Goal: Find specific page/section: Find specific page/section

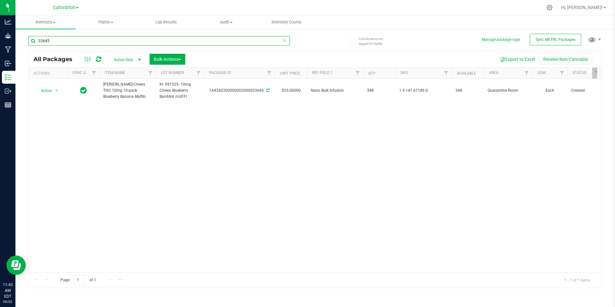
drag, startPoint x: 92, startPoint y: 36, endPoint x: 77, endPoint y: 34, distance: 15.6
click at [73, 40] on input "33645" at bounding box center [158, 41] width 261 height 10
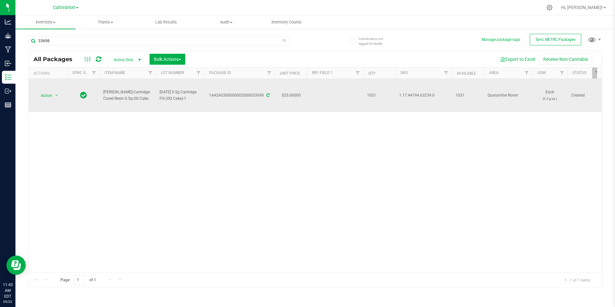
drag, startPoint x: 188, startPoint y: 97, endPoint x: 160, endPoint y: 94, distance: 28.4
click at [160, 94] on span "[DATE] 0.5g Cartridge Fill (OG Cake)-1" at bounding box center [180, 95] width 41 height 12
drag, startPoint x: 160, startPoint y: 94, endPoint x: 145, endPoint y: 119, distance: 29.3
click at [145, 121] on div "Action Action Adjust qty Create package Edit attributes Global inventory Locate…" at bounding box center [315, 175] width 573 height 193
drag, startPoint x: 101, startPoint y: 90, endPoint x: 146, endPoint y: 104, distance: 46.7
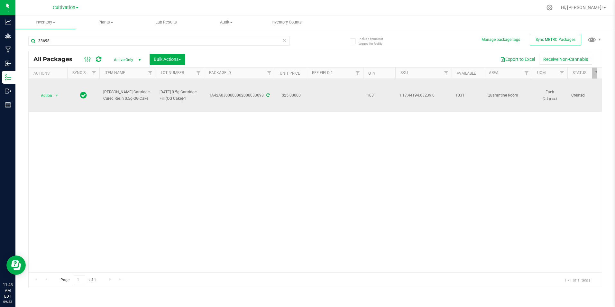
click at [146, 104] on td "[PERSON_NAME]-Cartridge-Cured Resin 0.5g-OG Cake" at bounding box center [127, 95] width 56 height 33
drag, startPoint x: 146, startPoint y: 104, endPoint x: 131, endPoint y: 99, distance: 15.4
copy span "[PERSON_NAME]-Cartridge-Cured Resin 0.5g-OG Cake"
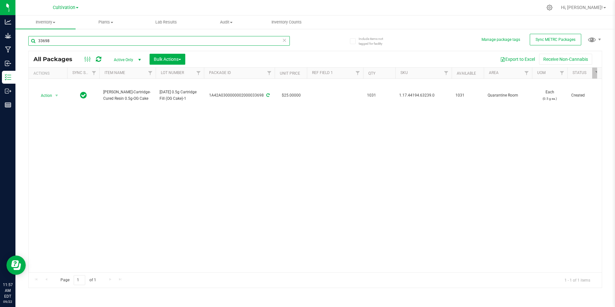
click at [86, 37] on input "33698" at bounding box center [158, 41] width 261 height 10
type input "3"
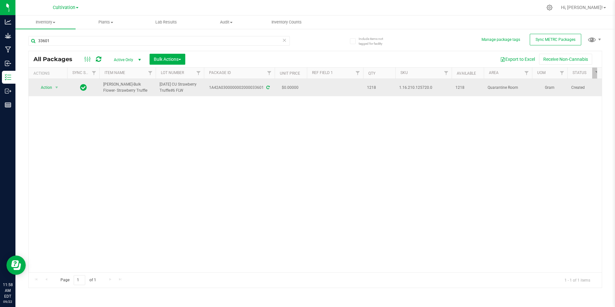
drag, startPoint x: 134, startPoint y: 91, endPoint x: 104, endPoint y: 85, distance: 30.7
click at [104, 85] on span "[PERSON_NAME]-Bulk Flower- Strawberry Truffle" at bounding box center [127, 87] width 49 height 12
copy span "[PERSON_NAME]-Bulk Flower- Strawberry Truffle"
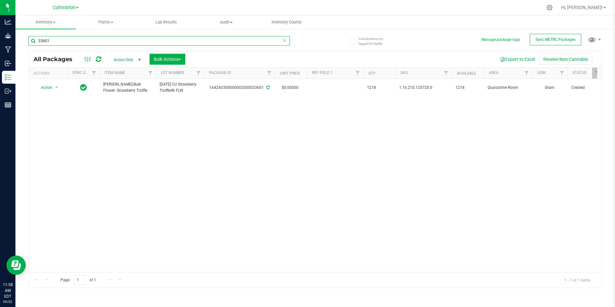
click at [63, 38] on input "33601" at bounding box center [158, 41] width 261 height 10
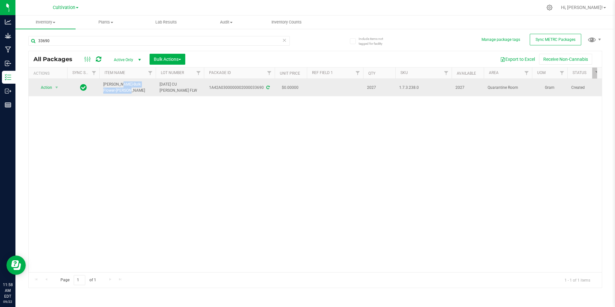
drag, startPoint x: 144, startPoint y: 84, endPoint x: 104, endPoint y: 86, distance: 40.9
click at [104, 86] on span "[PERSON_NAME]-Bulk Flower-[PERSON_NAME]" at bounding box center [127, 87] width 49 height 12
copy span "[PERSON_NAME]-Bulk Flower-[PERSON_NAME]"
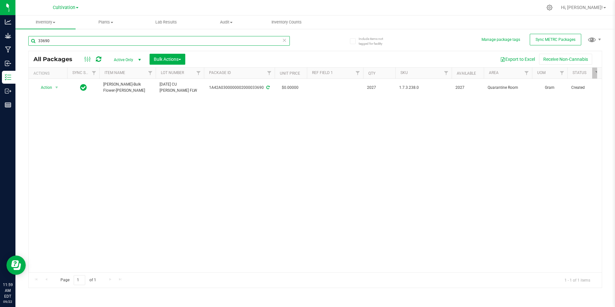
drag, startPoint x: 53, startPoint y: 44, endPoint x: 19, endPoint y: 45, distance: 34.4
click at [19, 45] on div "Include items not tagged for facility Manage package tags Sync METRC Packages 3…" at bounding box center [314, 126] width 599 height 196
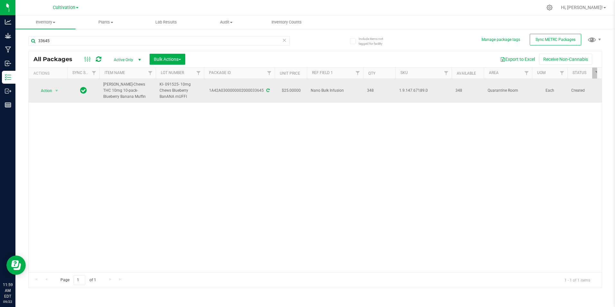
drag, startPoint x: 114, startPoint y: 98, endPoint x: 104, endPoint y: 85, distance: 16.4
click at [103, 85] on span "[PERSON_NAME]-Chews THC 10mg 10-pack-Blueberry Banana Muffin" at bounding box center [127, 90] width 49 height 19
drag, startPoint x: 104, startPoint y: 85, endPoint x: 108, endPoint y: 86, distance: 4.5
copy span "[PERSON_NAME]-Chews THC 10mg 10-pack-Blueberry Banana Muffin"
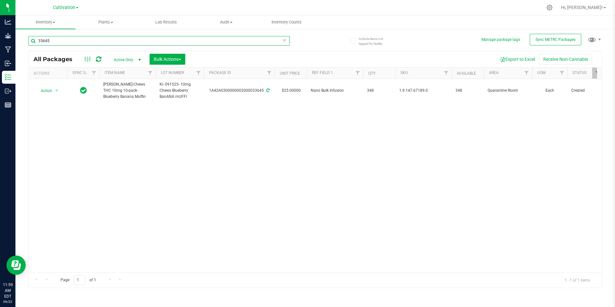
click at [85, 44] on input "33645" at bounding box center [158, 41] width 261 height 10
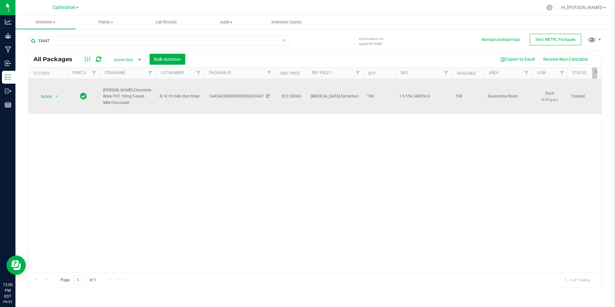
drag, startPoint x: 123, startPoint y: 104, endPoint x: 103, endPoint y: 88, distance: 25.3
click at [103, 88] on td "[PERSON_NAME]-Chocolate Bites-THC 10mg 5-pack-Milk Chocolate" at bounding box center [127, 96] width 56 height 35
drag, startPoint x: 103, startPoint y: 88, endPoint x: 107, endPoint y: 88, distance: 4.8
copy span "[PERSON_NAME]-Chocolate Bites-THC 10mg 5-pack-Milk Chocolate"
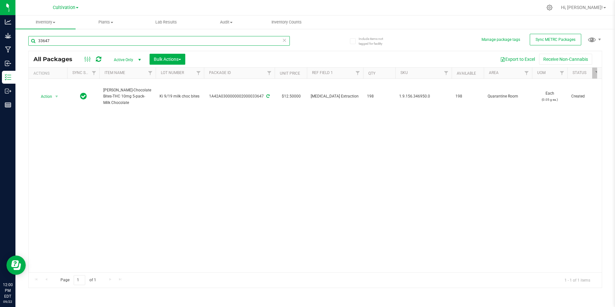
click at [93, 43] on input "33647" at bounding box center [158, 41] width 261 height 10
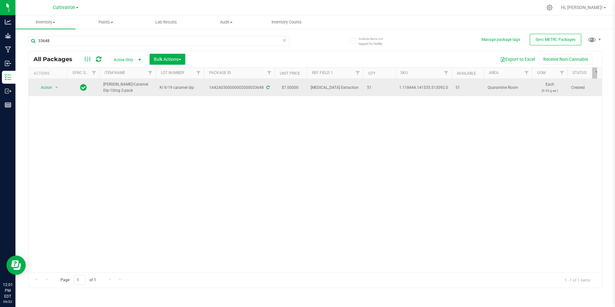
drag, startPoint x: 107, startPoint y: 90, endPoint x: 102, endPoint y: 87, distance: 5.5
click at [102, 87] on td "[PERSON_NAME]-Caramel Dip-10mg 2-pack" at bounding box center [127, 87] width 56 height 17
copy span "[PERSON_NAME]-Caramel Dip-10mg 2-pack"
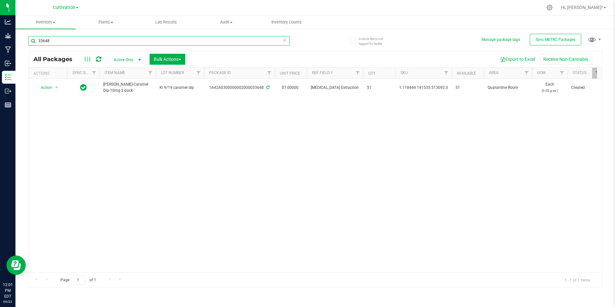
click at [57, 40] on input "33648" at bounding box center [158, 41] width 261 height 10
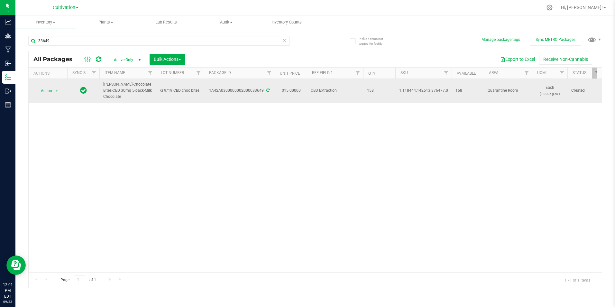
drag, startPoint x: 128, startPoint y: 100, endPoint x: 103, endPoint y: 86, distance: 28.4
click at [103, 86] on td "[PERSON_NAME]-Chocolate Bites-CBD 30mg 5-pack-Milk Chocolate" at bounding box center [127, 91] width 56 height 24
copy span "[PERSON_NAME]-Chocolate Bites-CBD 30mg 5-pack-Milk Chocolate"
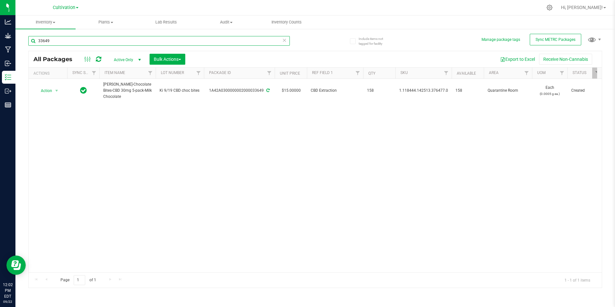
click at [107, 44] on input "33649" at bounding box center [158, 41] width 261 height 10
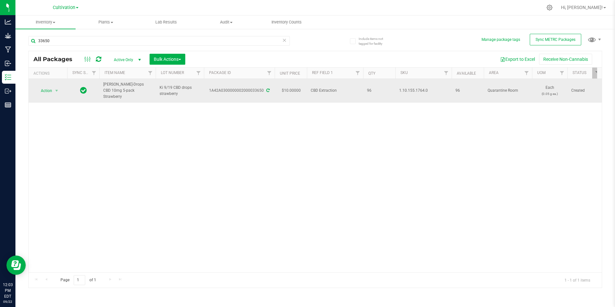
drag, startPoint x: 131, startPoint y: 94, endPoint x: 101, endPoint y: 84, distance: 31.6
click at [101, 84] on td "[PERSON_NAME]-Drops CBD 10mg 5-pack Strawberry" at bounding box center [127, 91] width 56 height 24
drag, startPoint x: 101, startPoint y: 84, endPoint x: 105, endPoint y: 84, distance: 4.5
copy span "[PERSON_NAME]-Drops CBD 10mg 5-pack Strawberry"
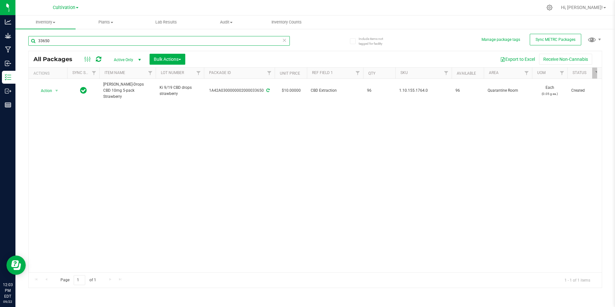
click at [151, 38] on input "33650" at bounding box center [158, 41] width 261 height 10
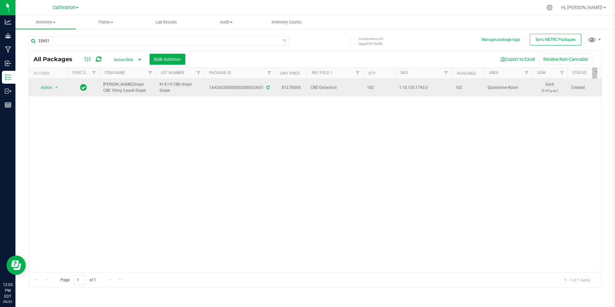
drag, startPoint x: 123, startPoint y: 92, endPoint x: 103, endPoint y: 85, distance: 22.0
click at [103, 85] on td "[PERSON_NAME]-Drops CBD 10mg 5-pack Grape" at bounding box center [127, 87] width 56 height 17
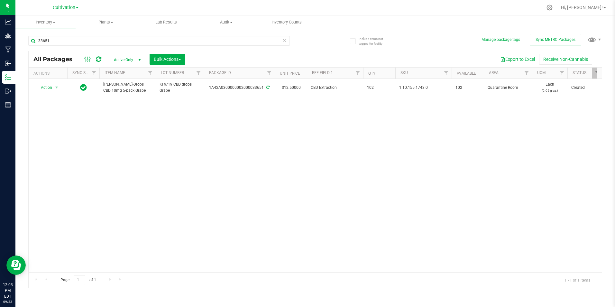
drag, startPoint x: 103, startPoint y: 85, endPoint x: 94, endPoint y: 100, distance: 18.0
click at [94, 100] on div "Action Action Adjust qty Create package Edit attributes Global inventory Locate…" at bounding box center [315, 175] width 573 height 193
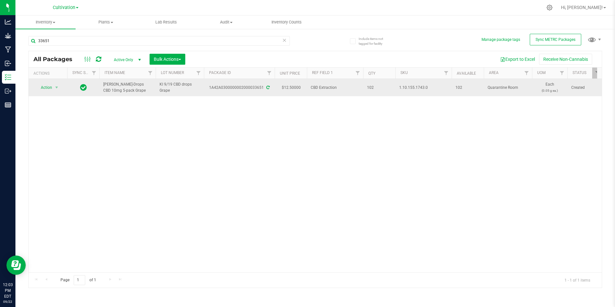
drag, startPoint x: 100, startPoint y: 85, endPoint x: 123, endPoint y: 89, distance: 24.2
click at [123, 89] on td "[PERSON_NAME]-Drops CBD 10mg 5-pack Grape" at bounding box center [127, 87] width 56 height 17
drag, startPoint x: 123, startPoint y: 89, endPoint x: 120, endPoint y: 86, distance: 4.4
copy span "[PERSON_NAME]-Drops CBD 10mg 5-pack Grape"
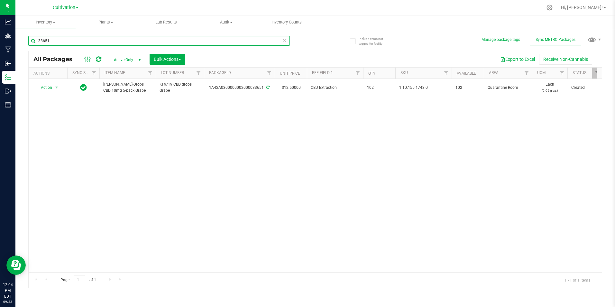
click at [57, 41] on input "33651" at bounding box center [158, 41] width 261 height 10
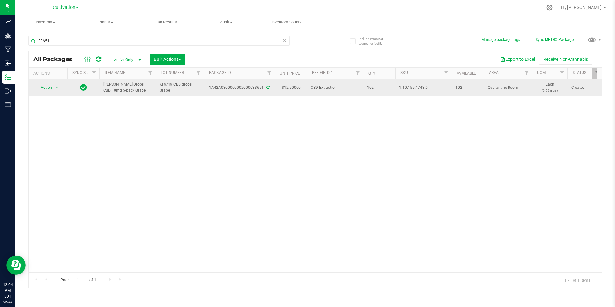
drag, startPoint x: 127, startPoint y: 92, endPoint x: 99, endPoint y: 87, distance: 28.5
drag, startPoint x: 99, startPoint y: 87, endPoint x: 110, endPoint y: 87, distance: 10.6
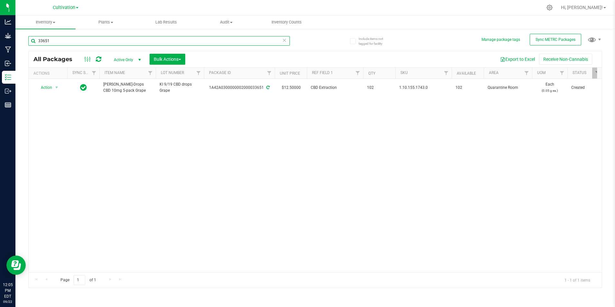
click at [141, 40] on input "33651" at bounding box center [158, 41] width 261 height 10
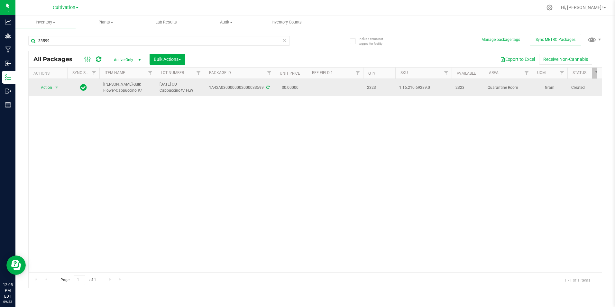
drag, startPoint x: 130, startPoint y: 88, endPoint x: 103, endPoint y: 83, distance: 26.9
click at [103, 83] on span "[PERSON_NAME]-Bulk Flower-Cappuccino #7" at bounding box center [127, 87] width 49 height 12
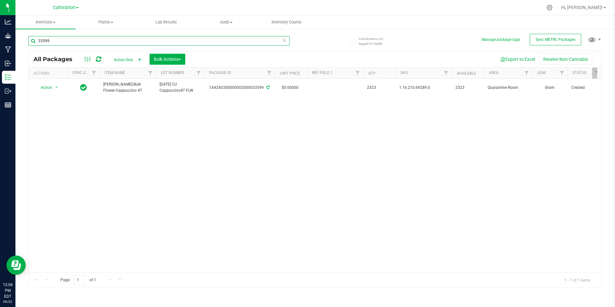
click at [59, 41] on input "33599" at bounding box center [158, 41] width 261 height 10
type input "3369"
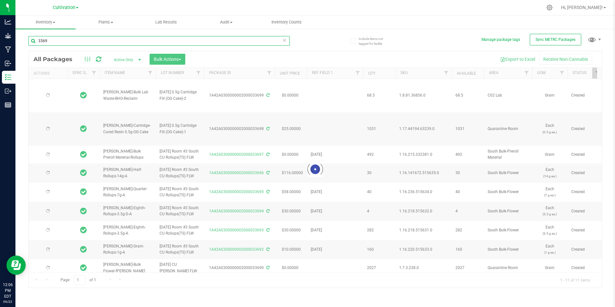
type input "[DATE]"
type input "336"
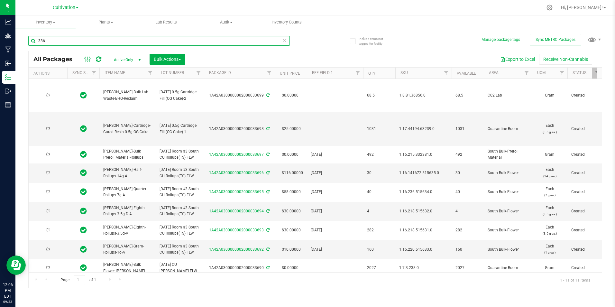
type input "[DATE]"
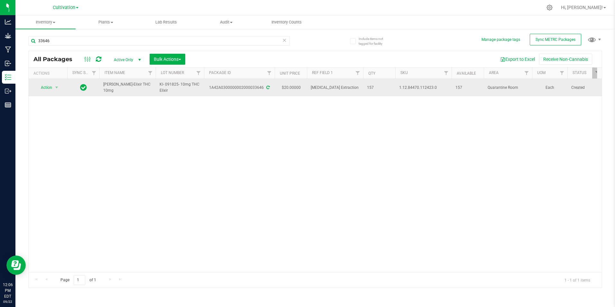
drag, startPoint x: 102, startPoint y: 86, endPoint x: 140, endPoint y: 86, distance: 38.3
click at [140, 86] on td "[PERSON_NAME]-Elixir THC 10mg" at bounding box center [127, 87] width 56 height 17
drag, startPoint x: 140, startPoint y: 86, endPoint x: 132, endPoint y: 88, distance: 7.9
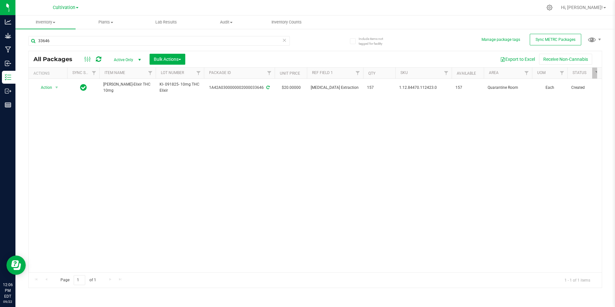
drag, startPoint x: 132, startPoint y: 88, endPoint x: 129, endPoint y: 101, distance: 13.3
click at [118, 106] on div "Action Action Adjust qty Create package Edit attributes Global inventory Locate…" at bounding box center [315, 175] width 573 height 193
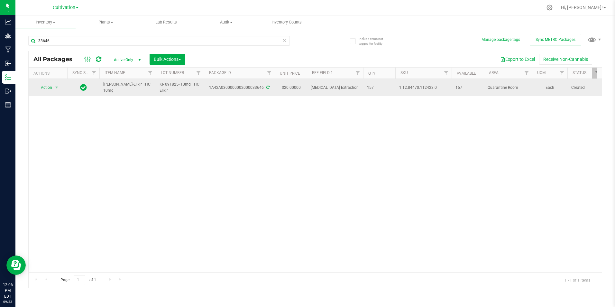
drag, startPoint x: 145, startPoint y: 90, endPoint x: 102, endPoint y: 89, distance: 43.4
click at [102, 89] on td "[PERSON_NAME]-Elixir THC 10mg" at bounding box center [127, 87] width 56 height 17
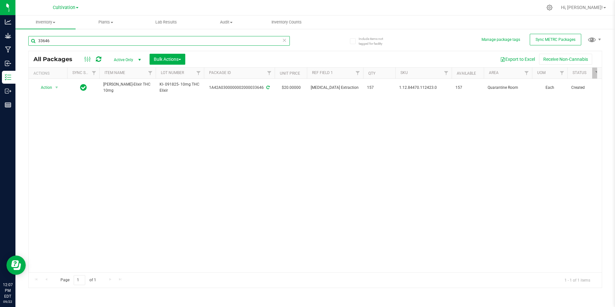
click at [59, 44] on input "33646" at bounding box center [158, 41] width 261 height 10
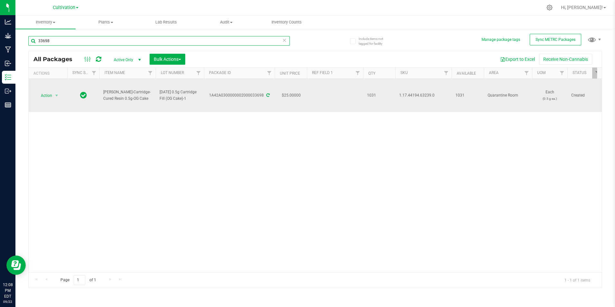
type input "33698"
drag, startPoint x: 141, startPoint y: 99, endPoint x: 101, endPoint y: 95, distance: 40.1
click at [101, 95] on td "[PERSON_NAME]-Cartridge-Cured Resin 0.5g-OG Cake" at bounding box center [127, 95] width 56 height 33
